Goal: Information Seeking & Learning: Learn about a topic

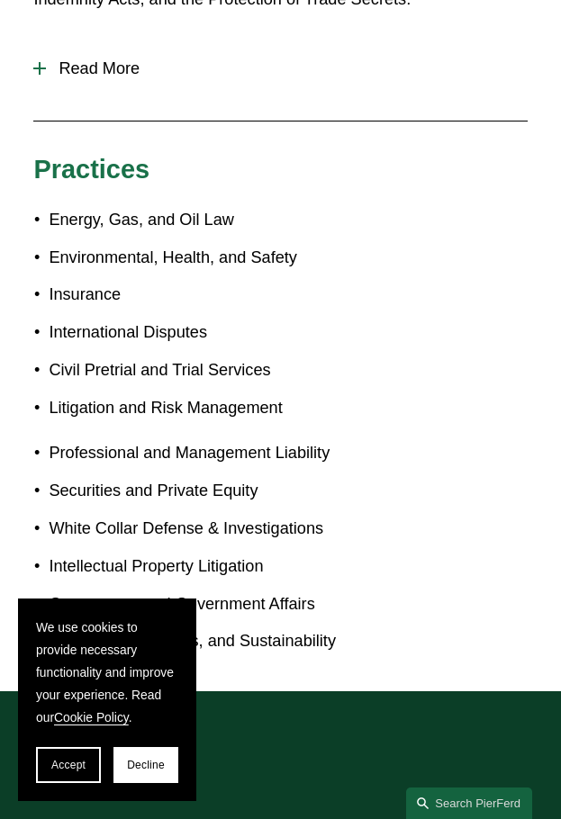
scroll to position [1351, 0]
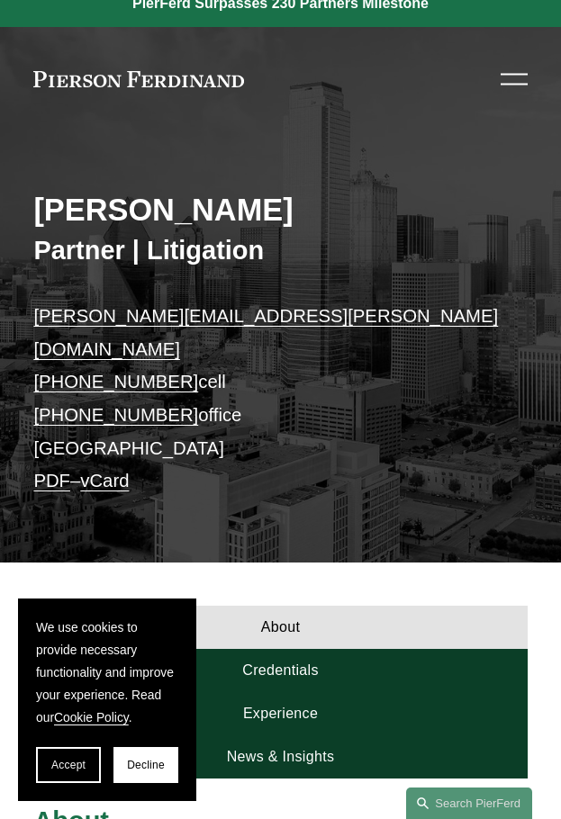
scroll to position [450, 0]
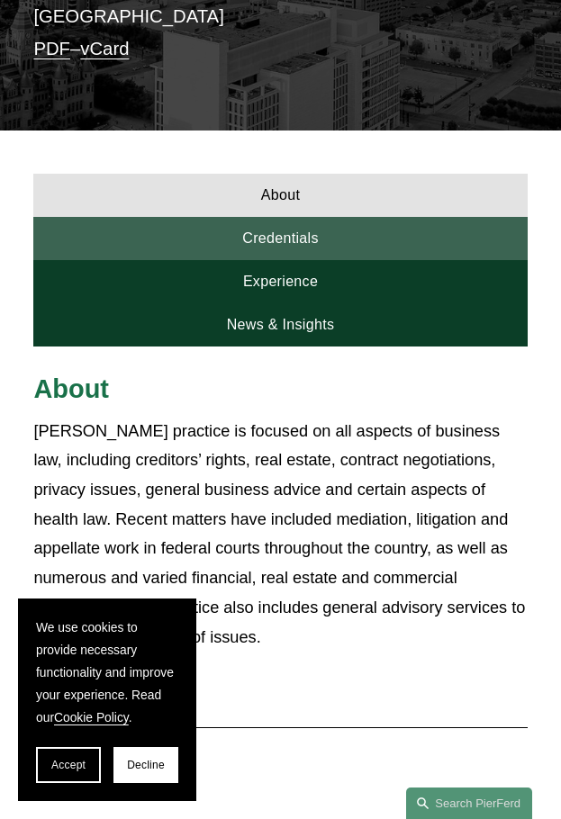
click at [342, 218] on link "Credentials" at bounding box center [279, 238] width 493 height 43
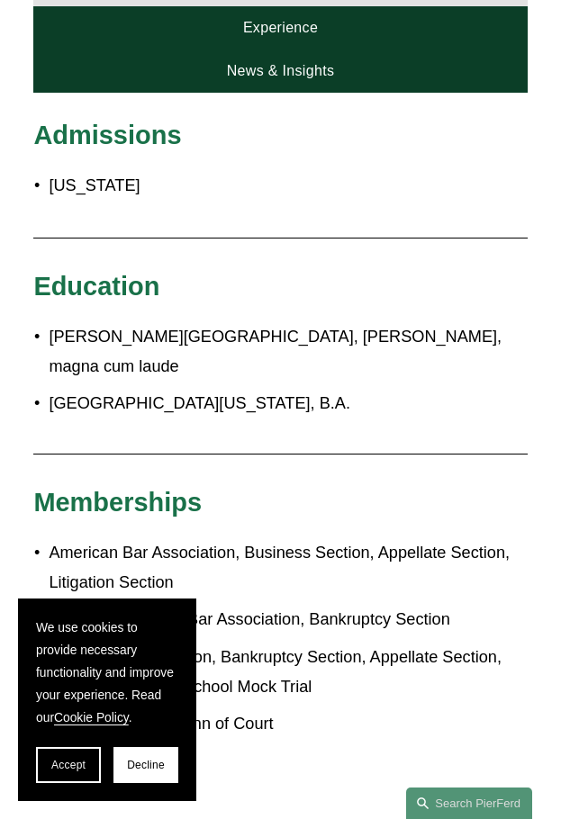
scroll to position [720, 0]
